Goal: Task Accomplishment & Management: Complete application form

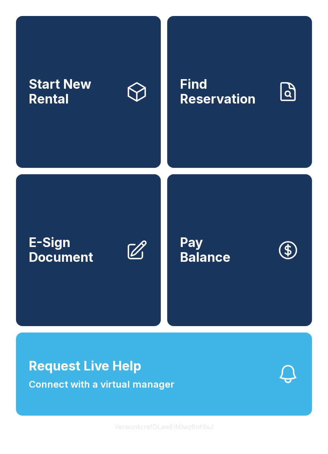
click at [96, 263] on span "E-Sign Document" at bounding box center [74, 249] width 90 height 29
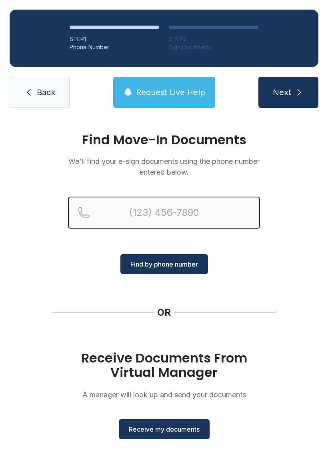
click at [163, 205] on input "Reservation phone number" at bounding box center [164, 213] width 192 height 32
type input "[PHONE_NUMBER]"
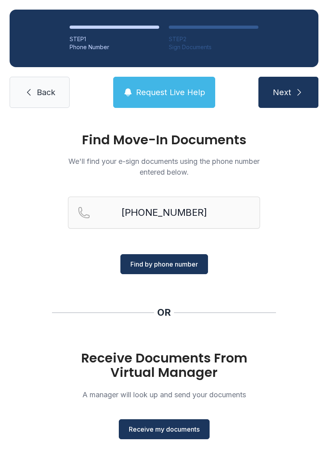
click at [173, 266] on span "Find by phone number" at bounding box center [164, 264] width 68 height 10
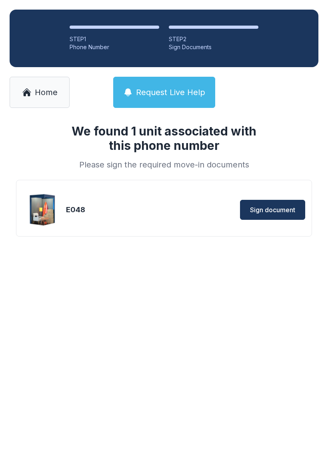
click at [104, 209] on div "E048" at bounding box center [114, 209] width 96 height 11
click at [74, 210] on div "E048" at bounding box center [114, 209] width 96 height 11
click at [48, 205] on img at bounding box center [43, 210] width 38 height 38
click at [42, 98] on link "Home" at bounding box center [40, 92] width 60 height 31
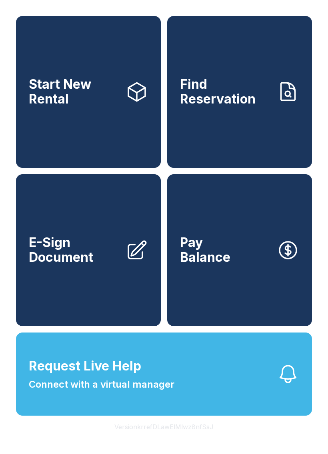
click at [231, 126] on link "Find Reservation" at bounding box center [239, 92] width 145 height 152
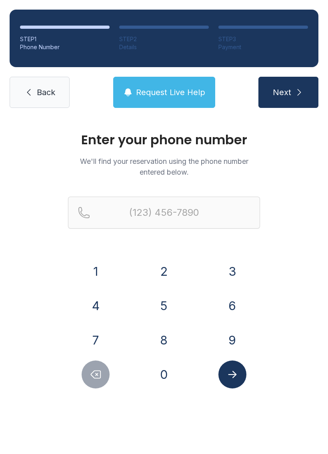
click at [165, 331] on button "8" at bounding box center [164, 340] width 28 height 28
click at [104, 305] on button "4" at bounding box center [96, 306] width 28 height 28
click at [241, 278] on button "3" at bounding box center [232, 271] width 28 height 28
click at [231, 296] on button "6" at bounding box center [232, 306] width 28 height 28
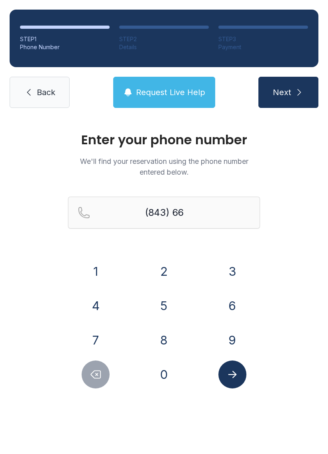
click at [174, 332] on button "8" at bounding box center [164, 340] width 28 height 28
click at [231, 302] on button "6" at bounding box center [232, 306] width 28 height 28
click at [171, 298] on button "5" at bounding box center [164, 306] width 28 height 28
click at [228, 271] on button "3" at bounding box center [232, 271] width 28 height 28
click at [99, 275] on button "1" at bounding box center [96, 271] width 28 height 28
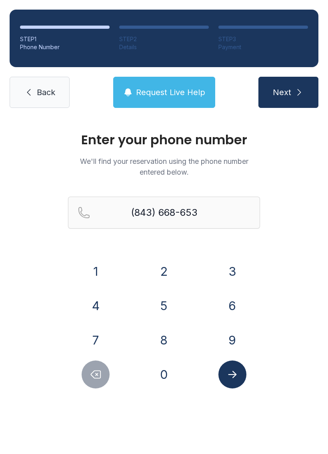
type input "[PHONE_NUMBER]"
click at [240, 373] on button "Submit lookup form" at bounding box center [232, 375] width 28 height 28
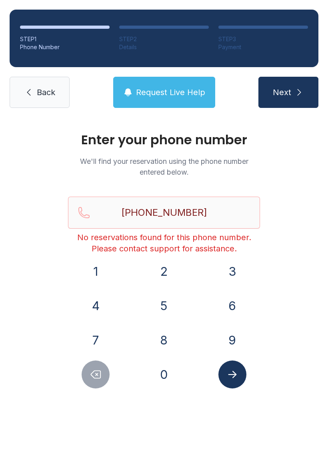
click at [43, 86] on link "Back" at bounding box center [40, 92] width 60 height 31
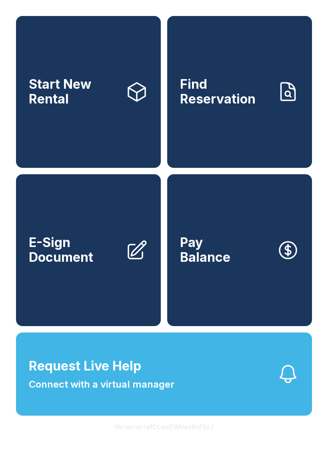
click at [127, 284] on link "E-Sign Document" at bounding box center [88, 250] width 145 height 152
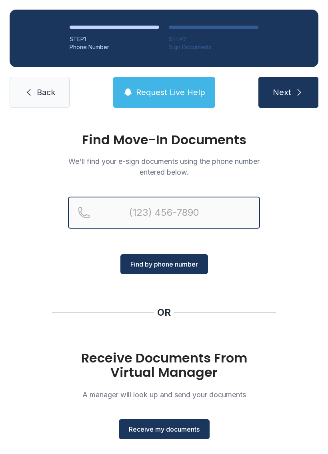
click at [180, 208] on input "Reservation phone number" at bounding box center [164, 213] width 192 height 32
type input "[PHONE_NUMBER]"
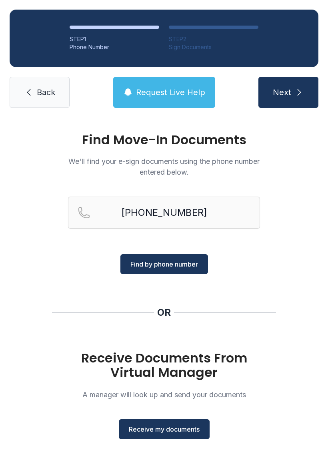
click at [173, 263] on span "Find by phone number" at bounding box center [164, 264] width 68 height 10
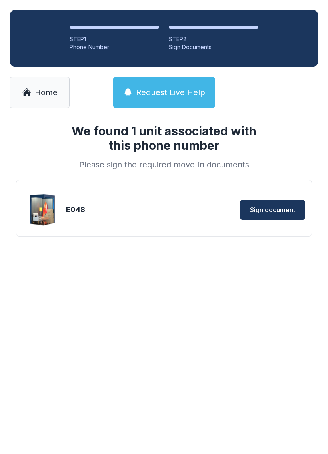
click at [283, 207] on span "Sign document" at bounding box center [272, 210] width 45 height 10
